Goal: Book appointment/travel/reservation

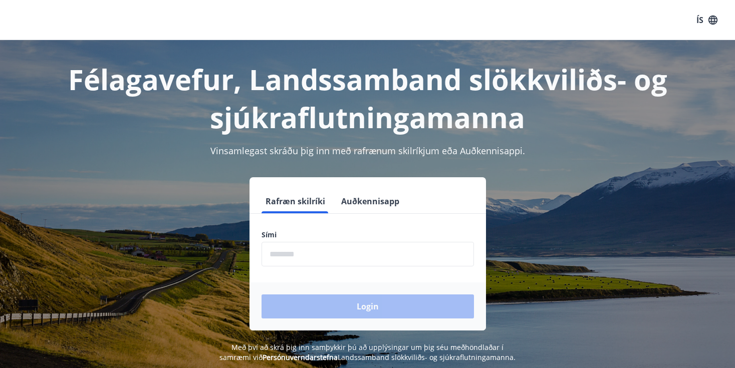
click at [323, 256] on input "phone" at bounding box center [368, 254] width 213 height 25
type input "********"
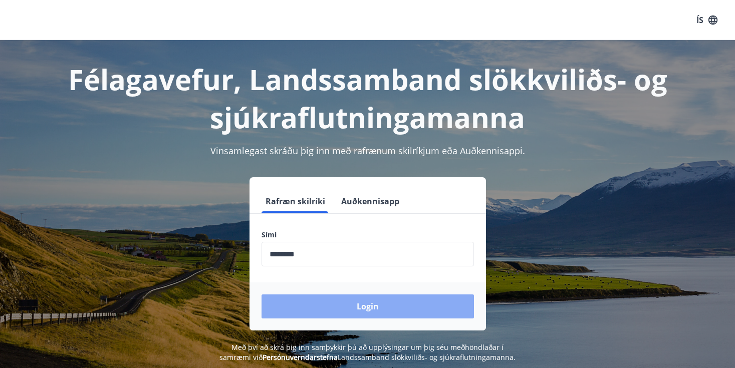
click at [349, 307] on button "Login" at bounding box center [368, 307] width 213 height 24
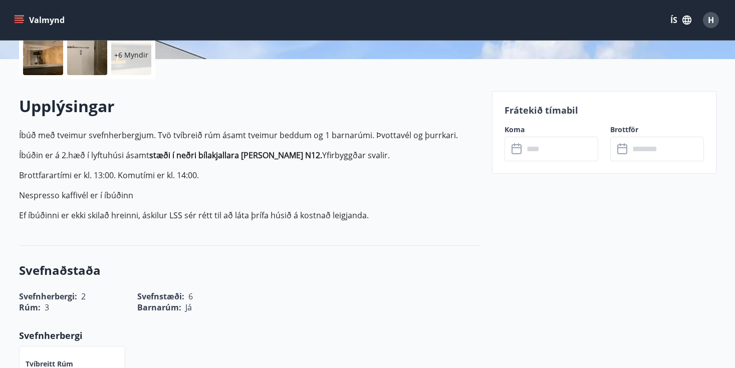
scroll to position [243, 0]
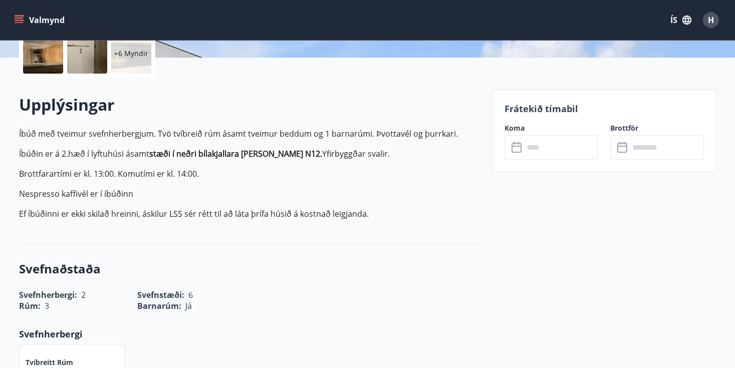
click at [547, 148] on input "text" at bounding box center [561, 147] width 75 height 25
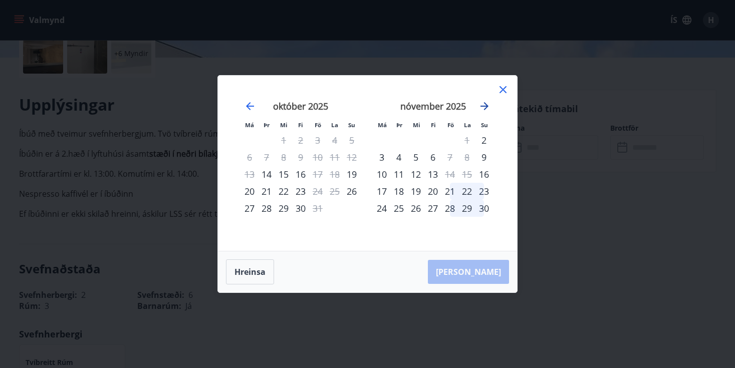
click at [485, 103] on icon "Move forward to switch to the next month." at bounding box center [485, 106] width 8 height 8
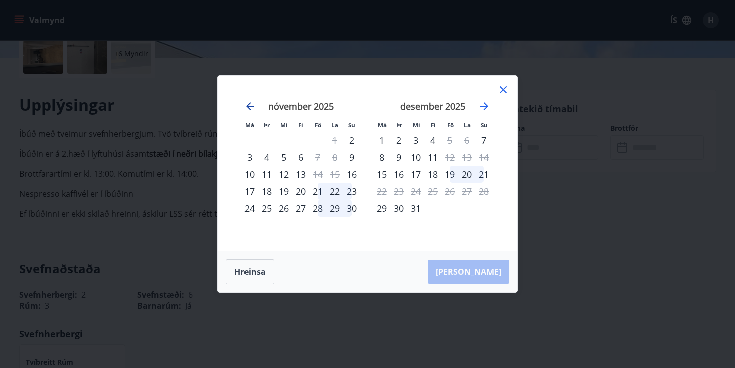
click at [252, 104] on icon "Move backward to switch to the previous month." at bounding box center [250, 106] width 12 height 12
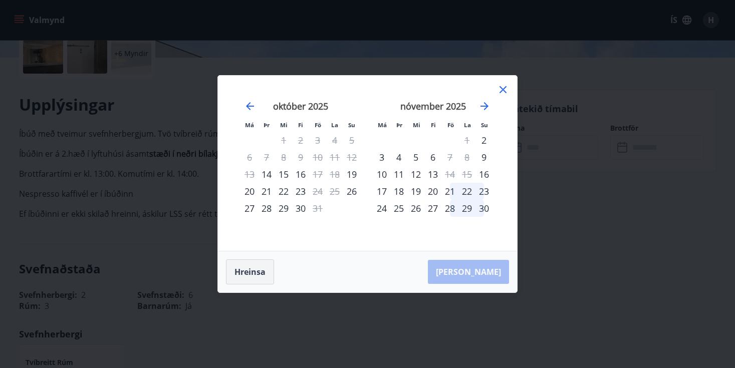
click at [265, 268] on button "Hreinsa" at bounding box center [250, 272] width 48 height 25
click at [508, 89] on icon at bounding box center [503, 90] width 12 height 12
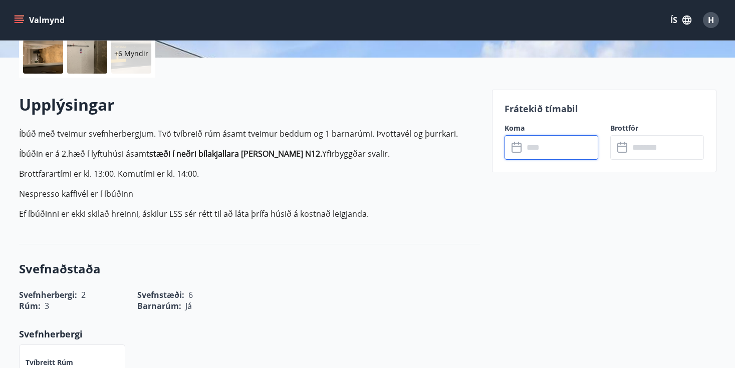
scroll to position [0, 0]
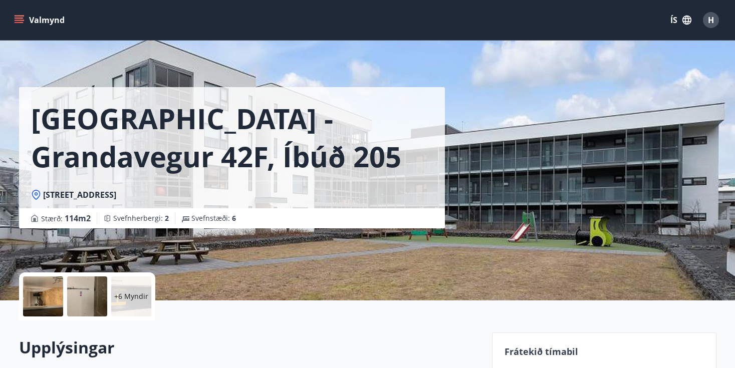
click at [24, 19] on button "Valmynd" at bounding box center [40, 20] width 57 height 18
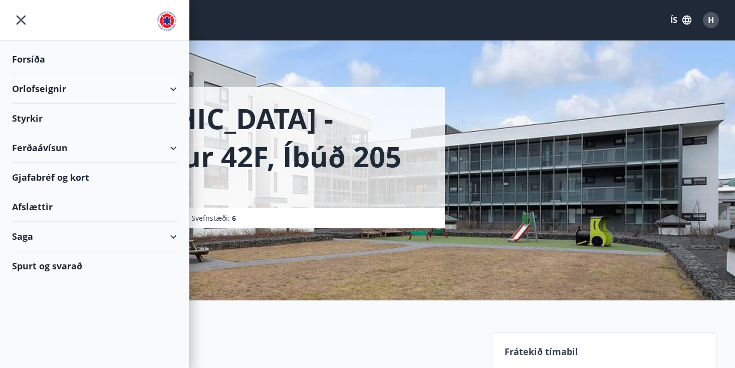
click at [39, 88] on div "Orlofseignir" at bounding box center [94, 89] width 165 height 30
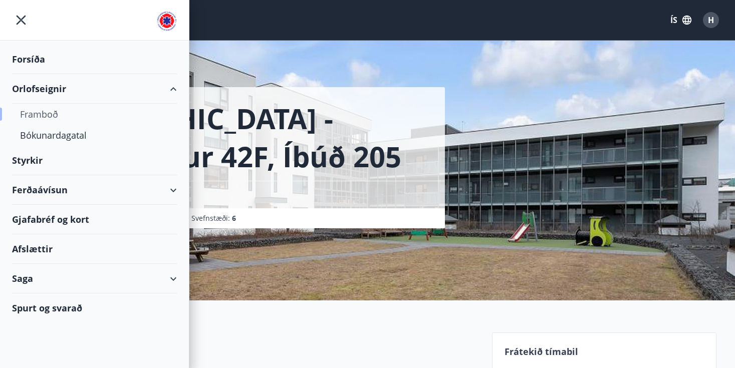
click at [38, 111] on div "Framboð" at bounding box center [94, 114] width 149 height 21
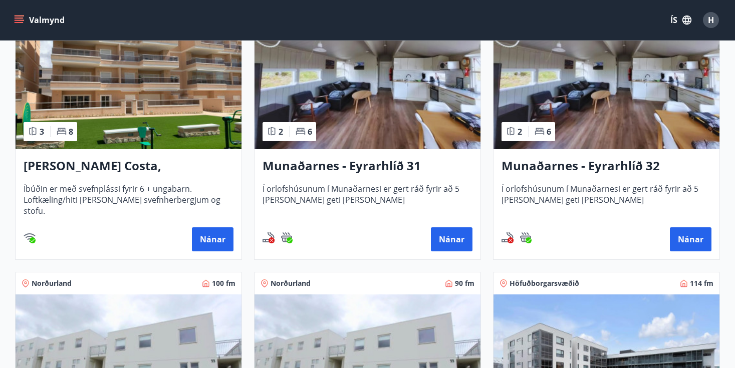
scroll to position [232, 0]
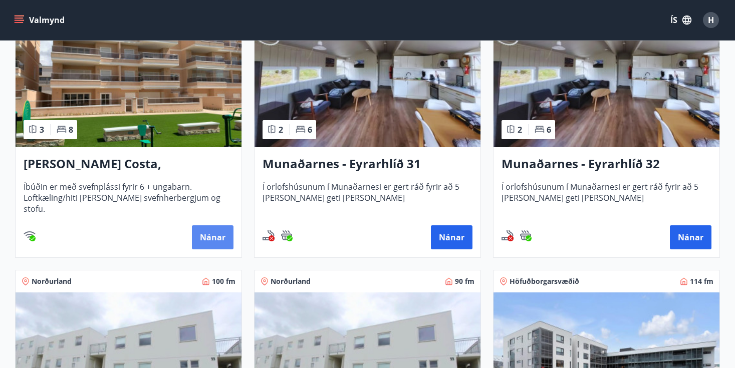
click at [220, 232] on button "Nánar" at bounding box center [213, 238] width 42 height 24
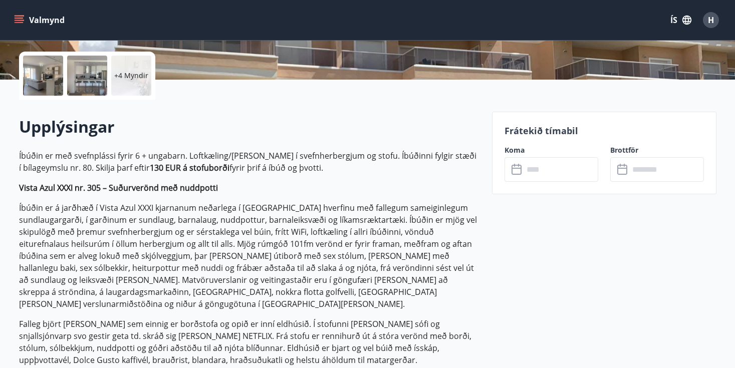
scroll to position [223, 0]
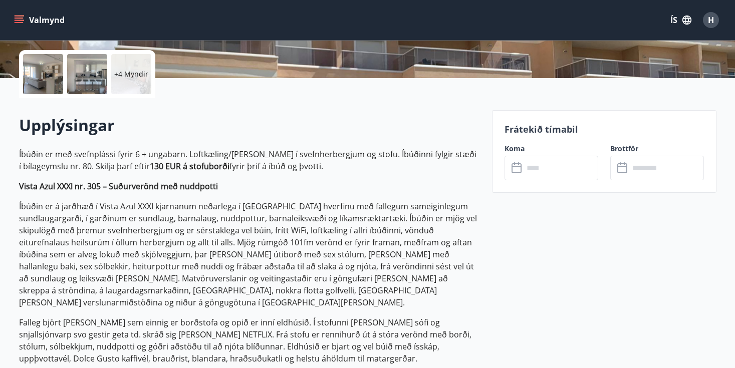
click at [588, 166] on input "text" at bounding box center [561, 168] width 75 height 25
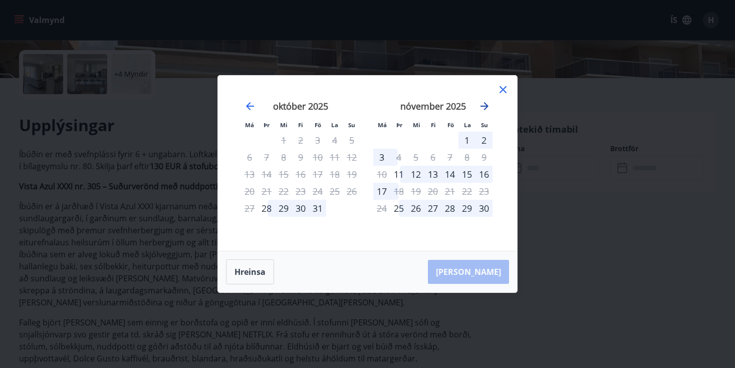
click at [484, 107] on icon "Move forward to switch to the next month." at bounding box center [485, 106] width 12 height 12
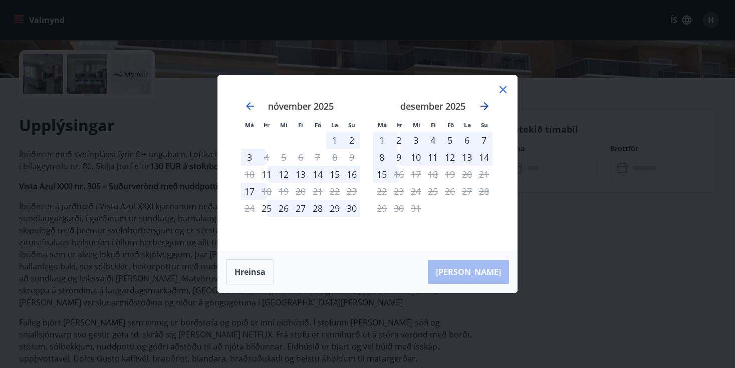
click at [484, 107] on icon "Move forward to switch to the next month." at bounding box center [485, 106] width 12 height 12
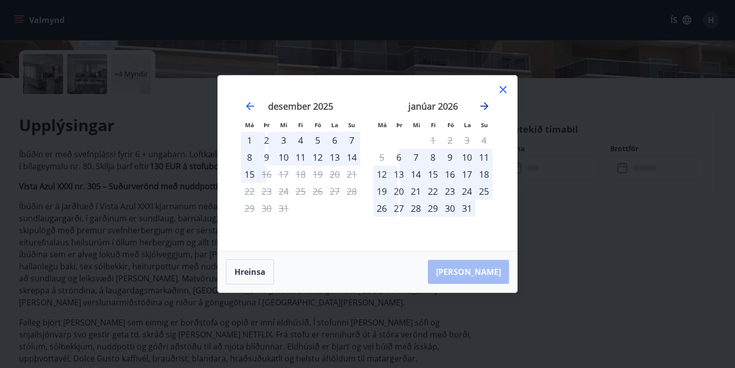
click at [484, 107] on icon "Move forward to switch to the next month." at bounding box center [485, 106] width 12 height 12
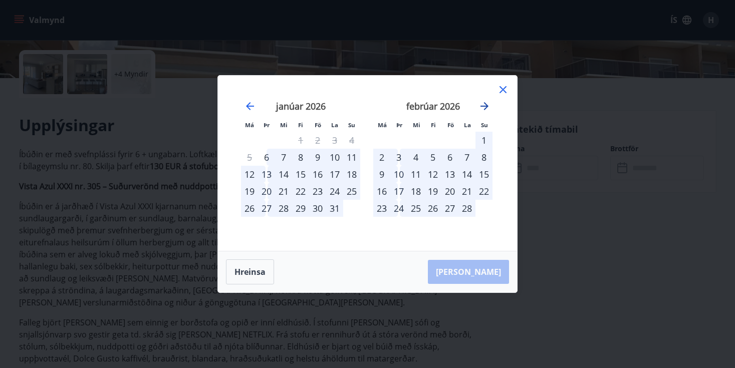
click at [484, 107] on icon "Move forward to switch to the next month." at bounding box center [485, 106] width 12 height 12
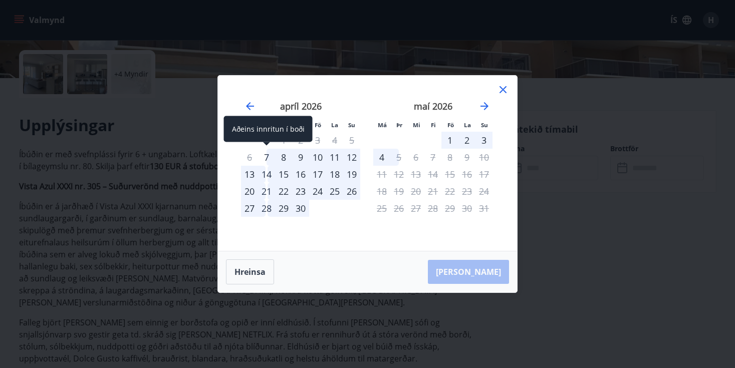
click at [264, 155] on div "7" at bounding box center [266, 157] width 17 height 17
click at [349, 157] on div "12" at bounding box center [351, 157] width 17 height 17
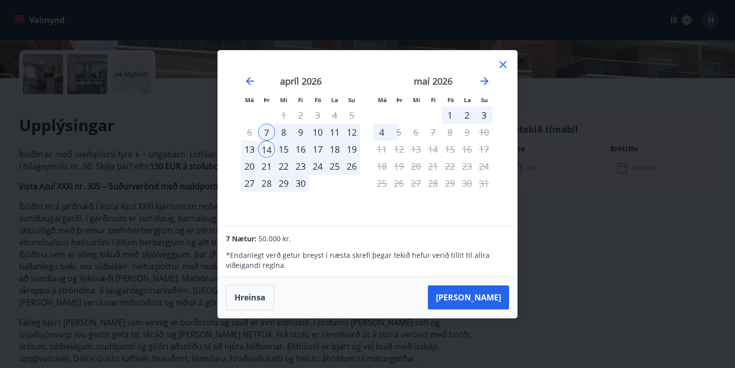
click at [505, 65] on icon at bounding box center [503, 64] width 7 height 7
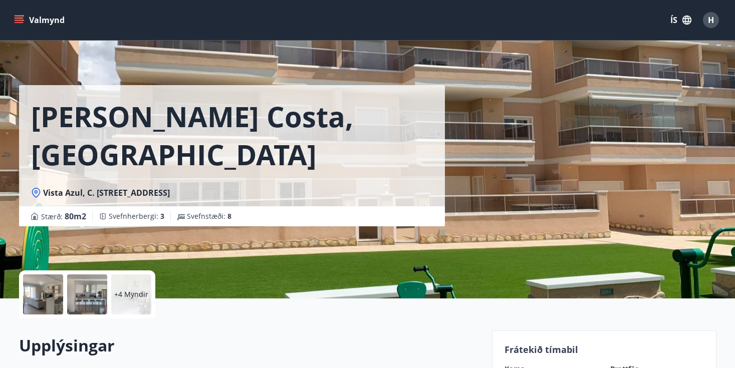
scroll to position [0, 0]
